Goal: Find specific page/section: Find specific page/section

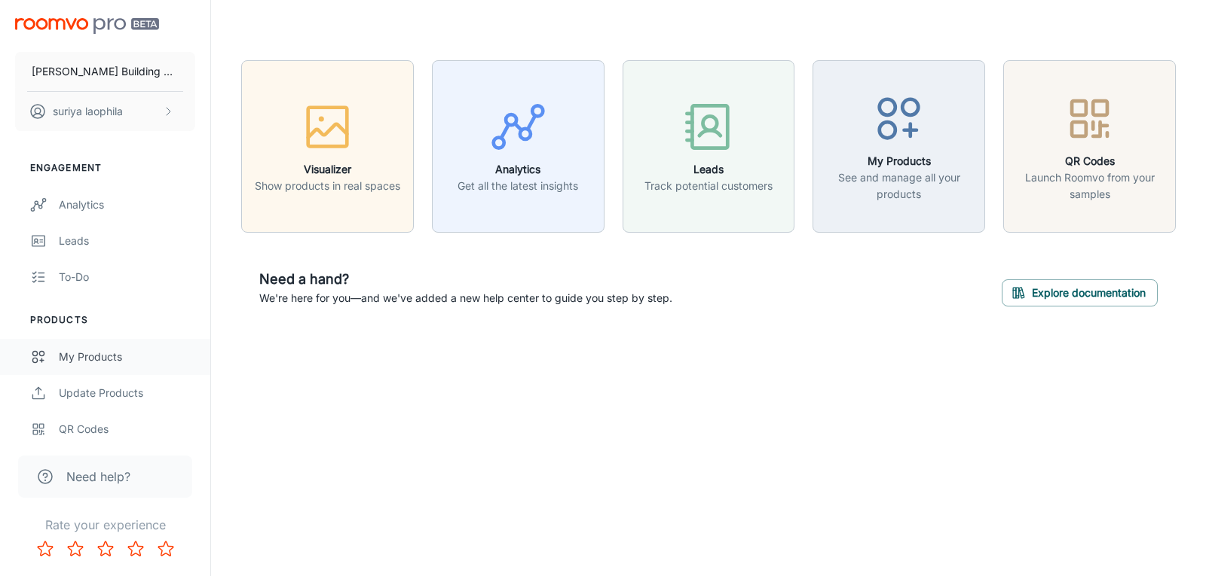
click at [114, 362] on div "My Products" at bounding box center [127, 357] width 136 height 17
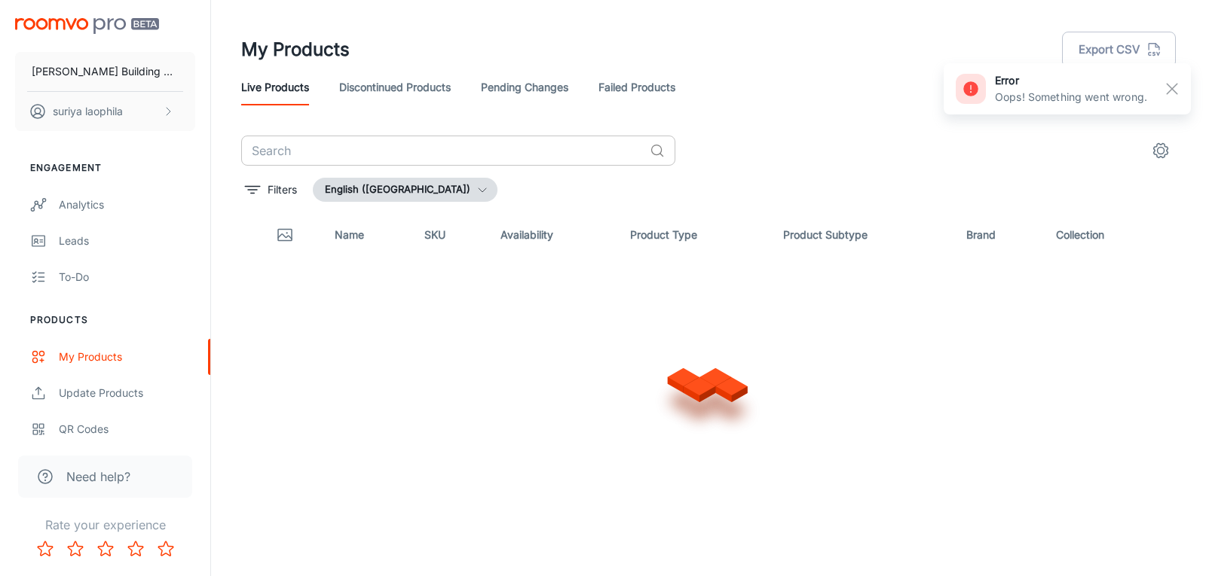
click at [385, 145] on input "text" at bounding box center [442, 151] width 402 height 30
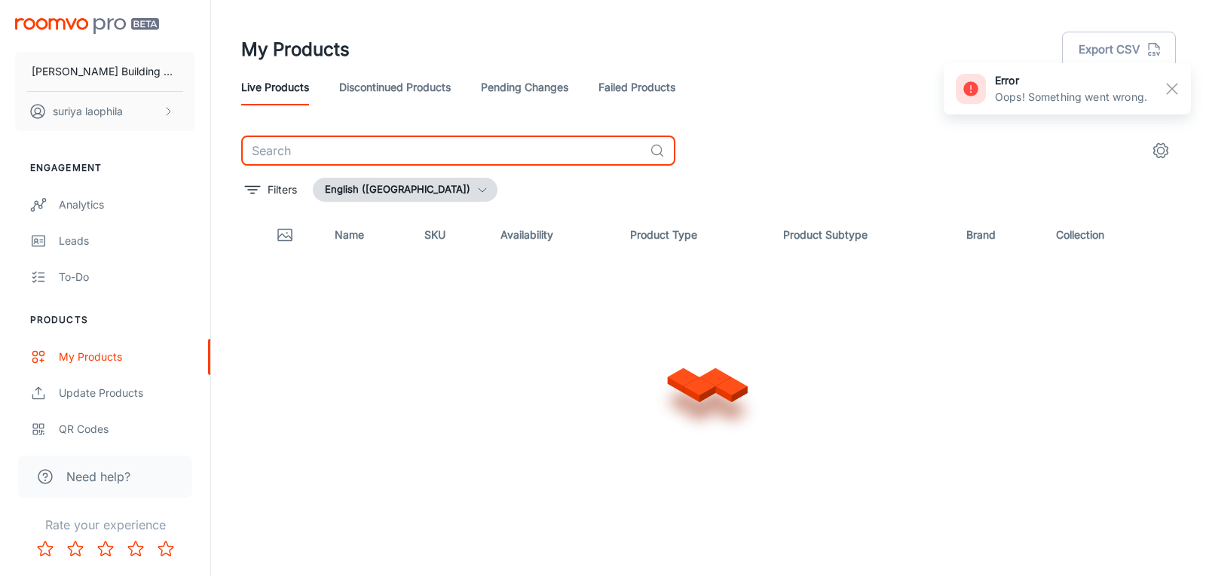
type input "น"
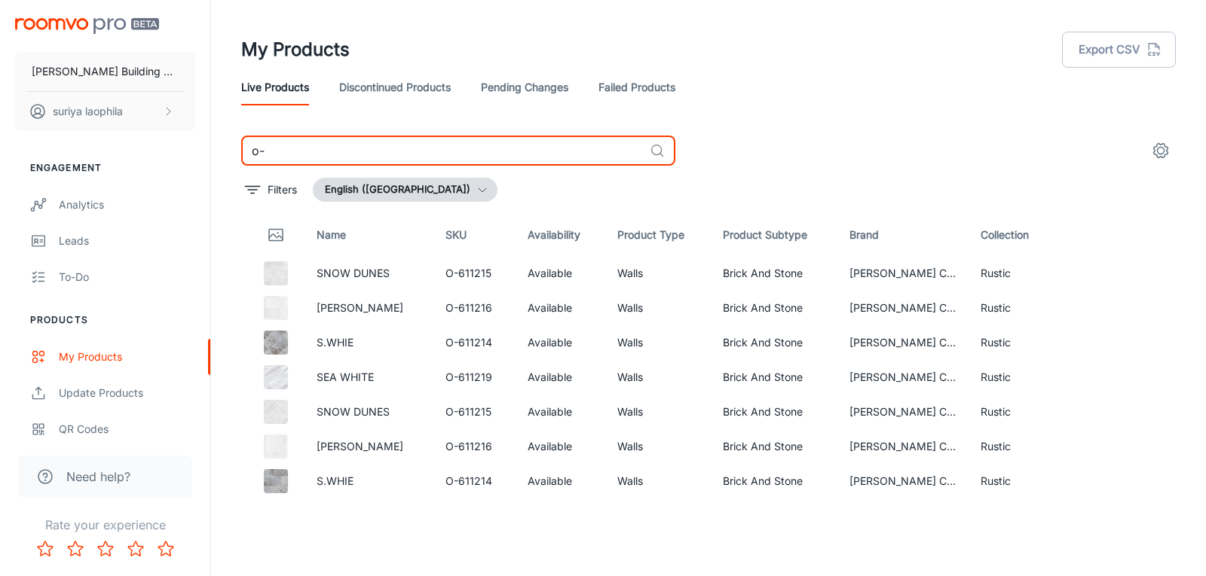
drag, startPoint x: 203, startPoint y: 154, endPoint x: 98, endPoint y: 140, distance: 105.7
click at [119, 153] on div "[PERSON_NAME] Building Material suriya laophila Engagement Analytics Leads To-d…" at bounding box center [603, 282] width 1206 height 564
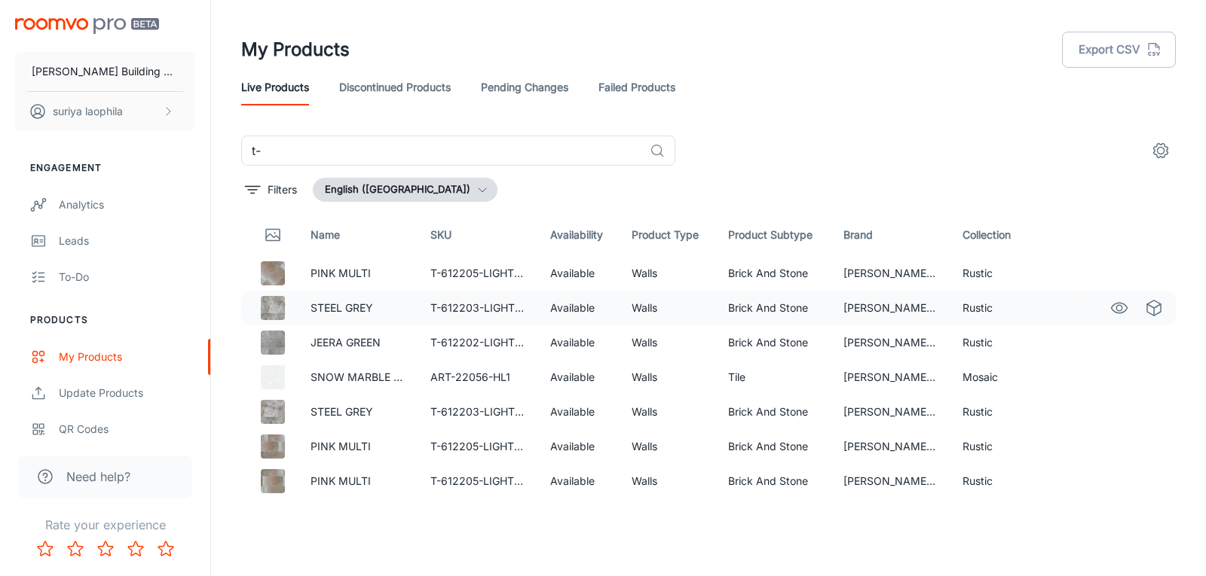
click at [316, 305] on p "STEEL GREY" at bounding box center [358, 308] width 96 height 17
click at [1111, 304] on icon "See in Visualizer" at bounding box center [1119, 308] width 16 height 11
click at [295, 157] on input "t-" at bounding box center [442, 151] width 402 height 30
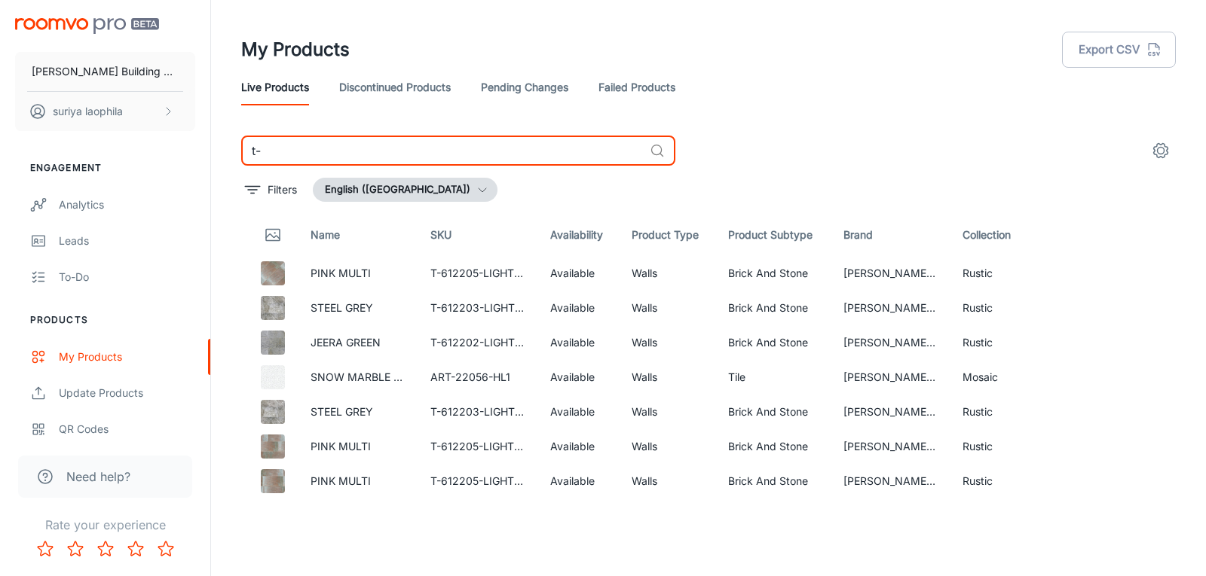
click at [295, 157] on input "t-" at bounding box center [442, 151] width 402 height 30
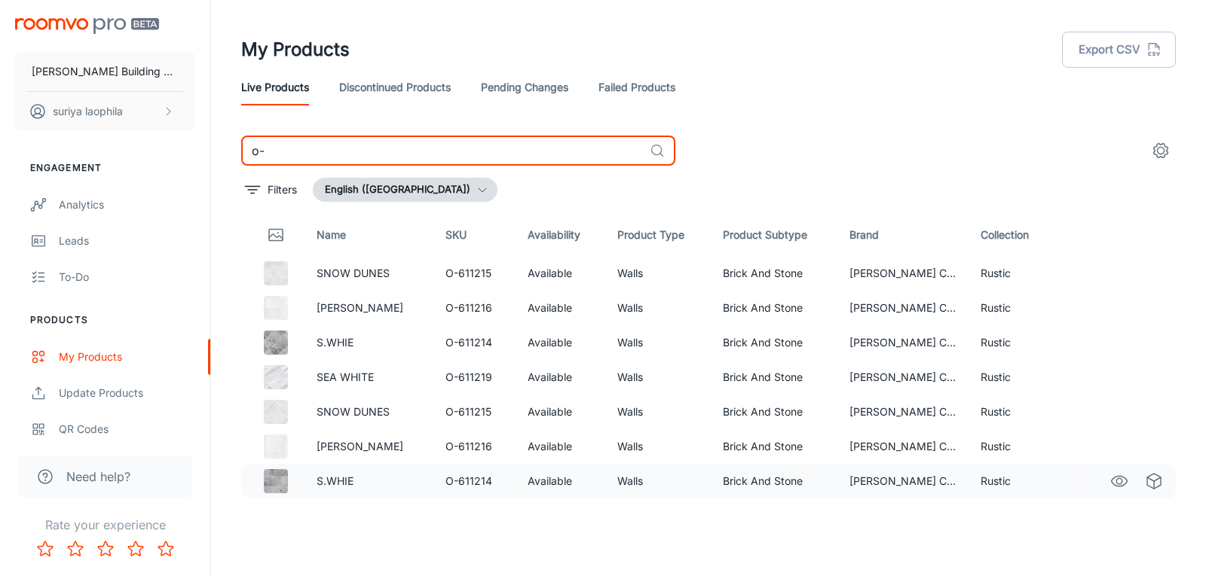
type input "o-"
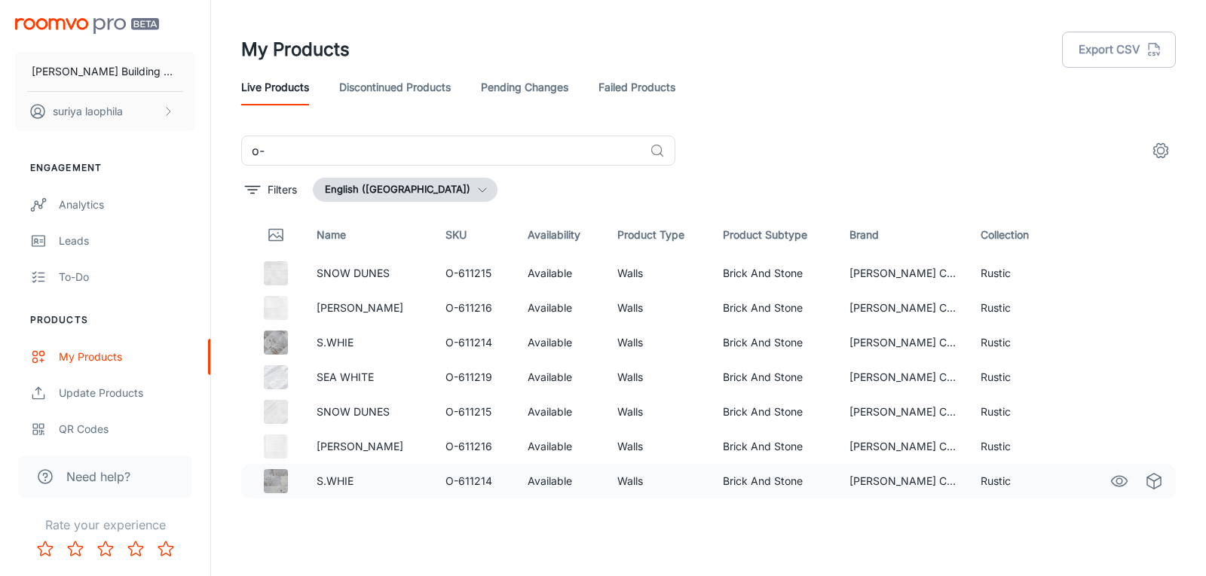
click at [271, 478] on img at bounding box center [276, 481] width 24 height 24
click at [396, 478] on p "S.WHIE" at bounding box center [368, 481] width 105 height 17
click at [1110, 482] on icon "See in Visualizer" at bounding box center [1119, 481] width 18 height 18
click at [271, 145] on input "o-" at bounding box center [442, 151] width 402 height 30
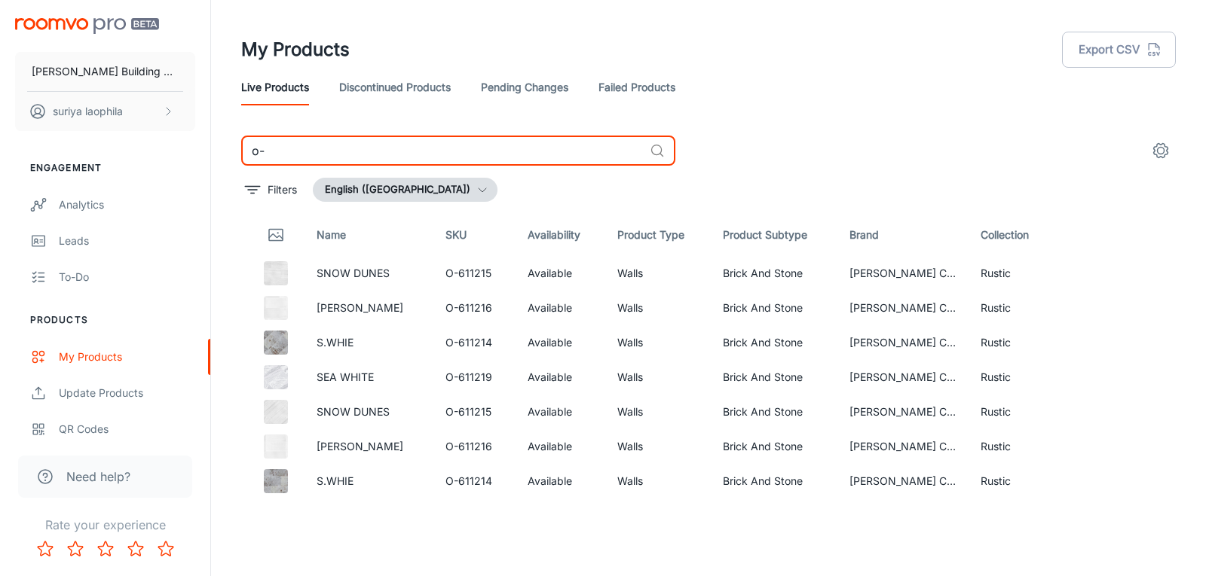
click at [313, 152] on input "o-" at bounding box center [442, 151] width 402 height 30
click at [313, 153] on input "o-" at bounding box center [442, 151] width 402 height 30
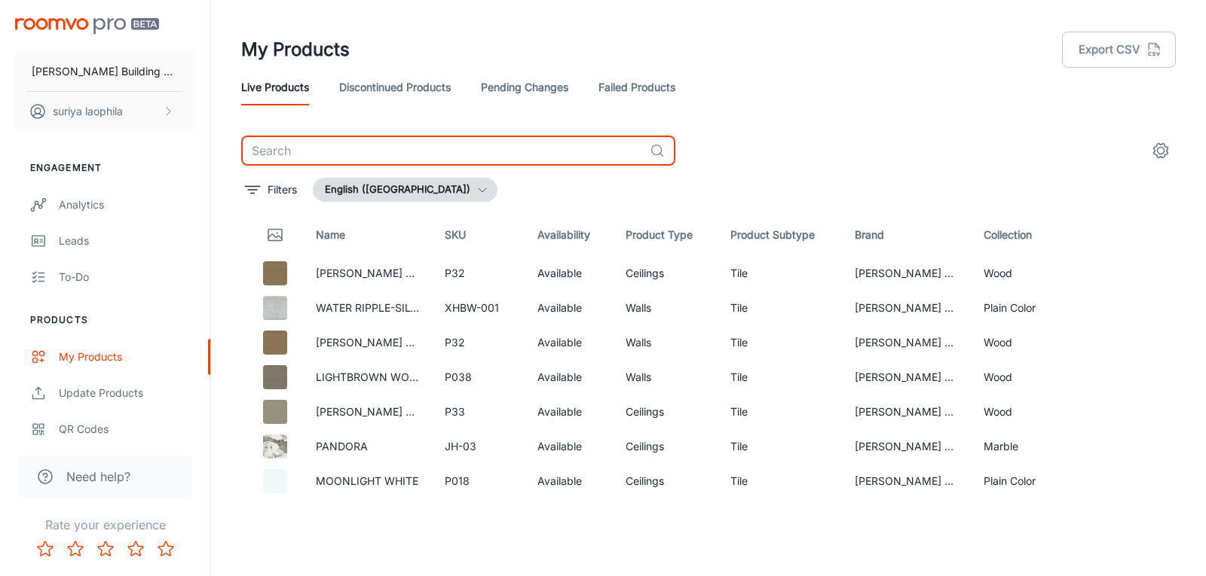
click at [313, 153] on input "text" at bounding box center [442, 151] width 402 height 30
click at [863, 156] on div "​" at bounding box center [708, 151] width 934 height 30
